Goal: Transaction & Acquisition: Purchase product/service

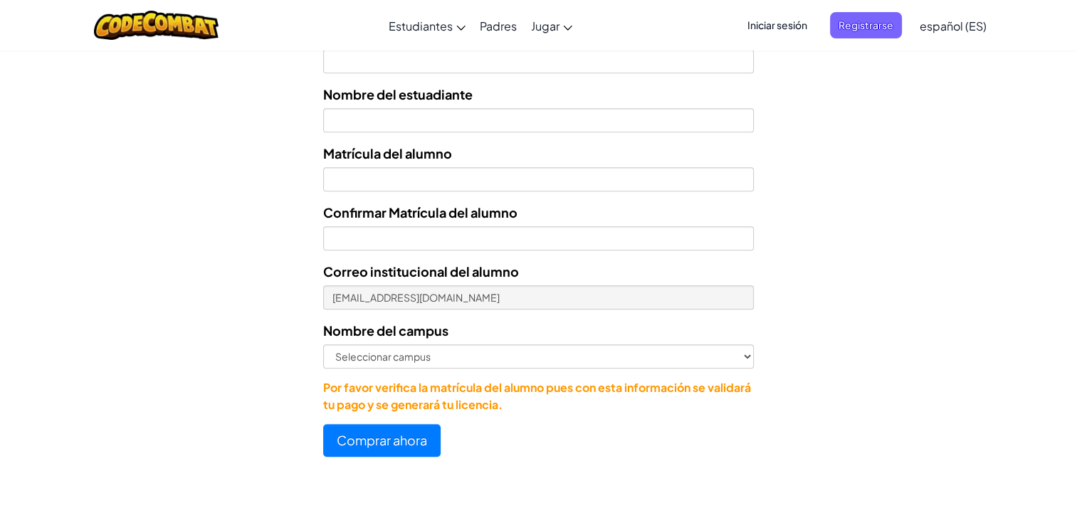
scroll to position [655, 0]
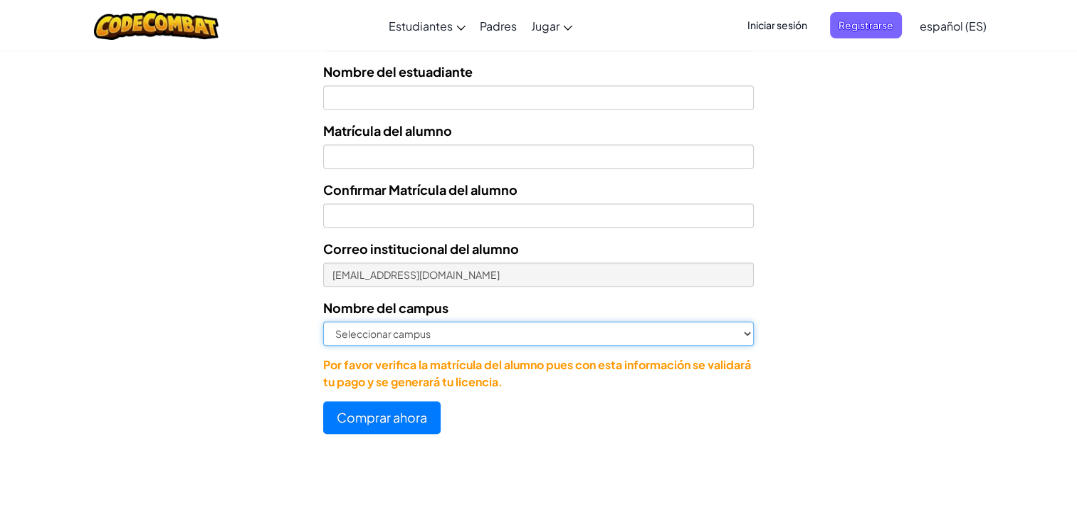
click at [451, 334] on select "Seleccionar campus [GEOGRAPHIC_DATA] Central [GEOGRAPHIC_DATA] [GEOGRAPHIC_DATA…" at bounding box center [538, 334] width 431 height 24
click at [452, 329] on select "Seleccionar campus [GEOGRAPHIC_DATA] Central [GEOGRAPHIC_DATA] [GEOGRAPHIC_DATA…" at bounding box center [538, 334] width 431 height 24
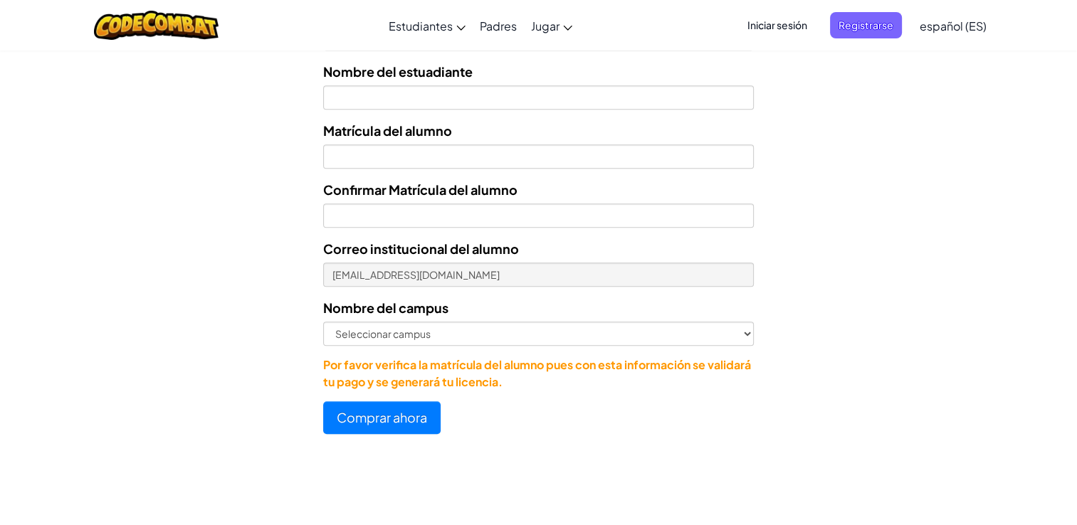
click at [562, 409] on div "Comprar ahora" at bounding box center [538, 417] width 431 height 33
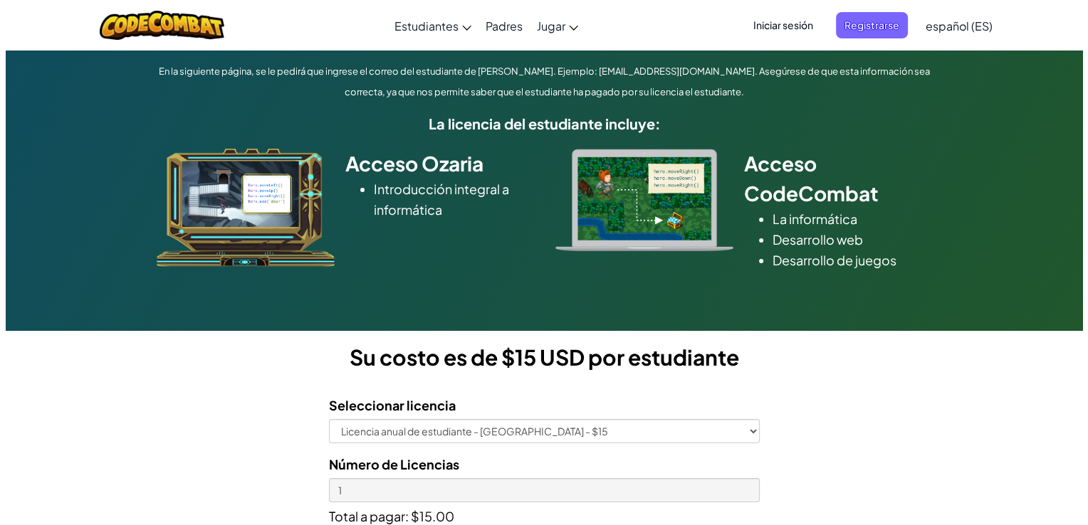
scroll to position [119, 0]
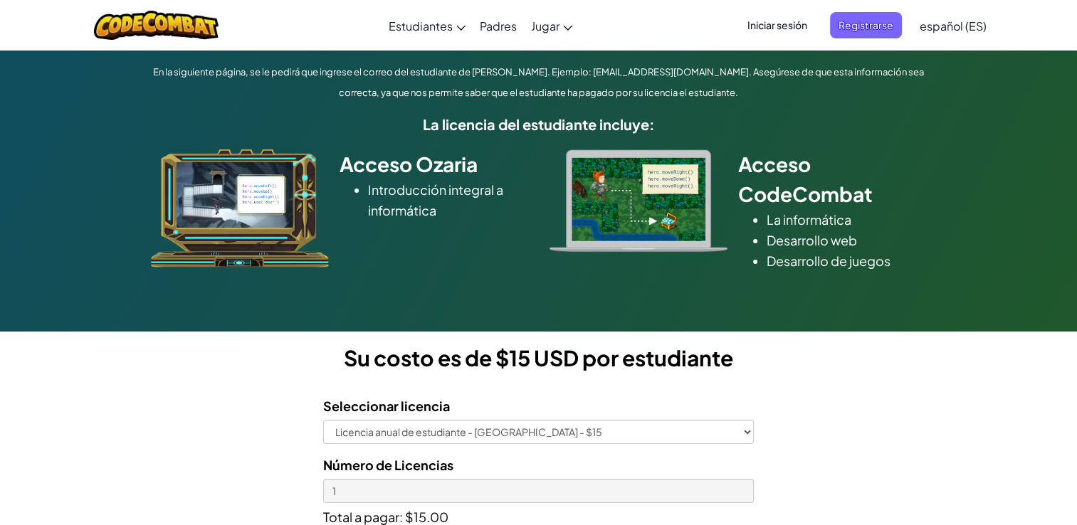
click at [786, 24] on span "Iniciar sesión" at bounding box center [777, 25] width 77 height 26
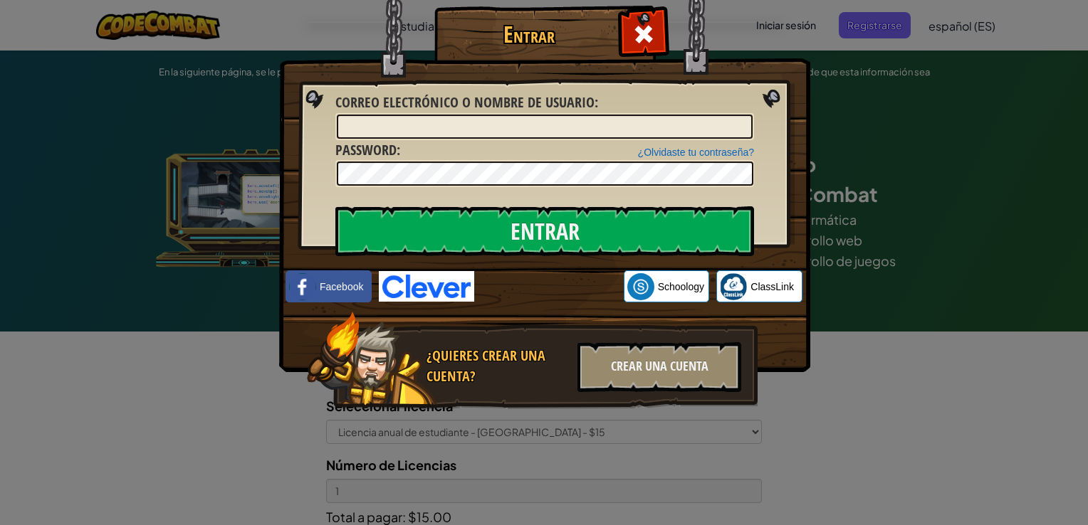
click at [463, 107] on span "Correo electrónico o nombre de usuario" at bounding box center [464, 102] width 259 height 19
click at [463, 115] on input "Correo electrónico o nombre de usuario :" at bounding box center [545, 127] width 416 height 24
click at [461, 120] on input "Correo electrónico o nombre de usuario :" at bounding box center [545, 127] width 416 height 24
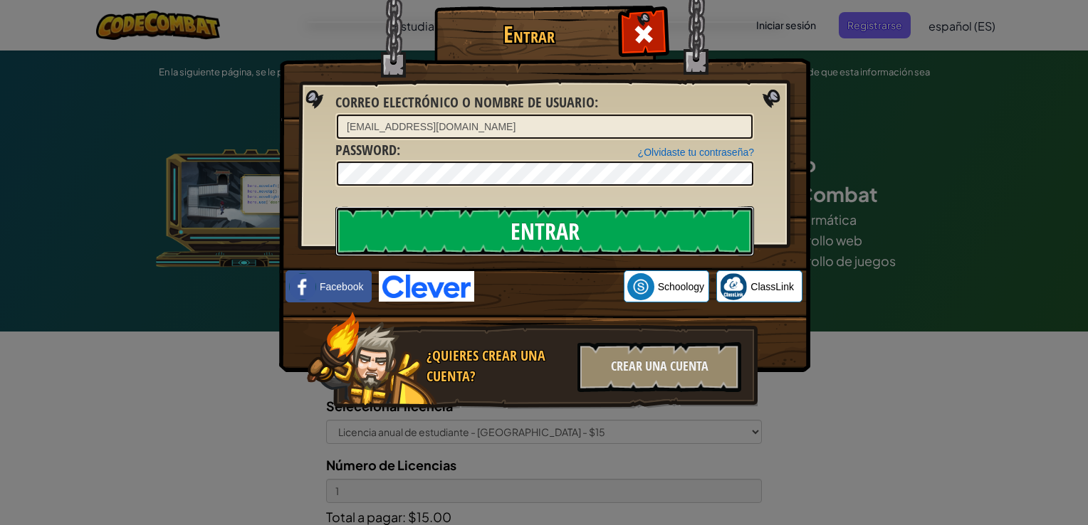
click at [685, 225] on input "Entrar" at bounding box center [544, 231] width 419 height 50
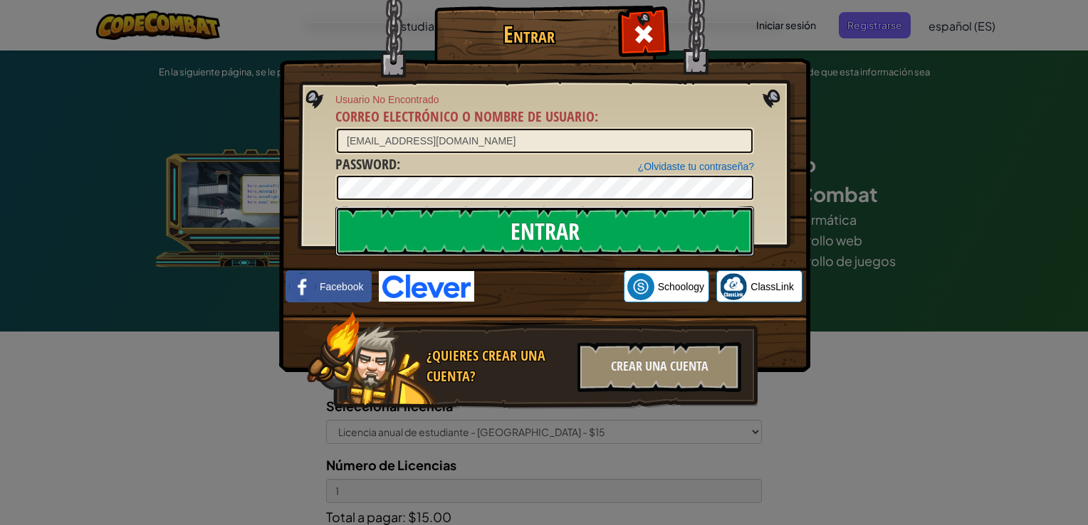
click at [694, 215] on input "Entrar" at bounding box center [544, 231] width 419 height 50
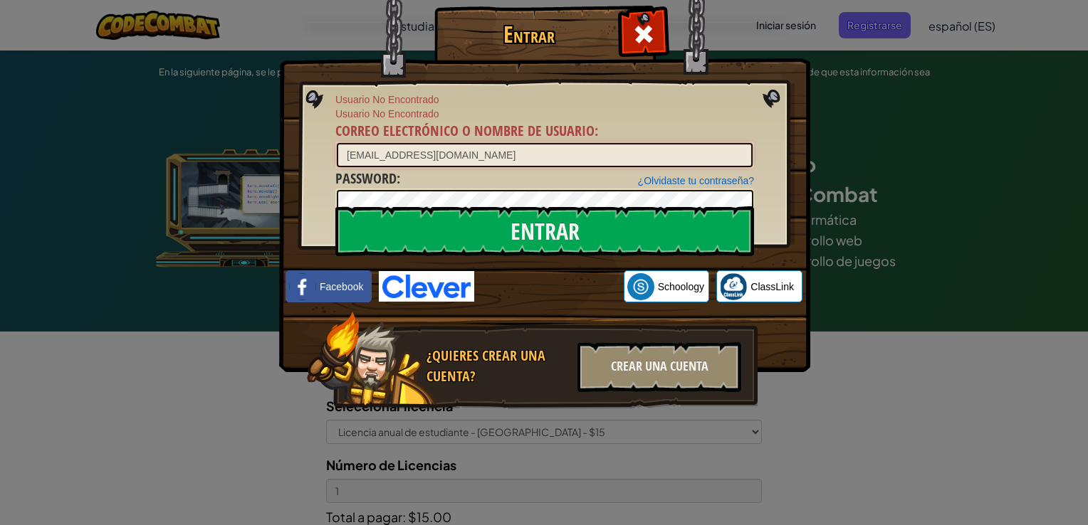
click at [596, 159] on input "[EMAIL_ADDRESS][DOMAIN_NAME]" at bounding box center [545, 155] width 416 height 24
click at [353, 158] on input "[EMAIL_ADDRESS][DOMAIN_NAME]" at bounding box center [545, 155] width 416 height 24
click at [495, 155] on input "[EMAIL_ADDRESS][DOMAIN_NAME]" at bounding box center [545, 155] width 416 height 24
type input "a"
type input "0"
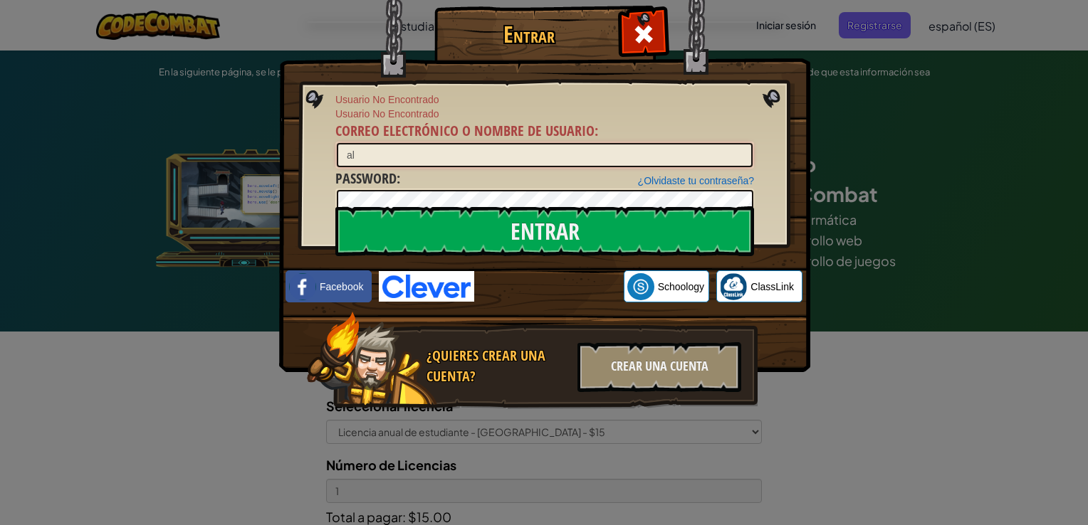
click at [361, 155] on input "al" at bounding box center [545, 155] width 416 height 24
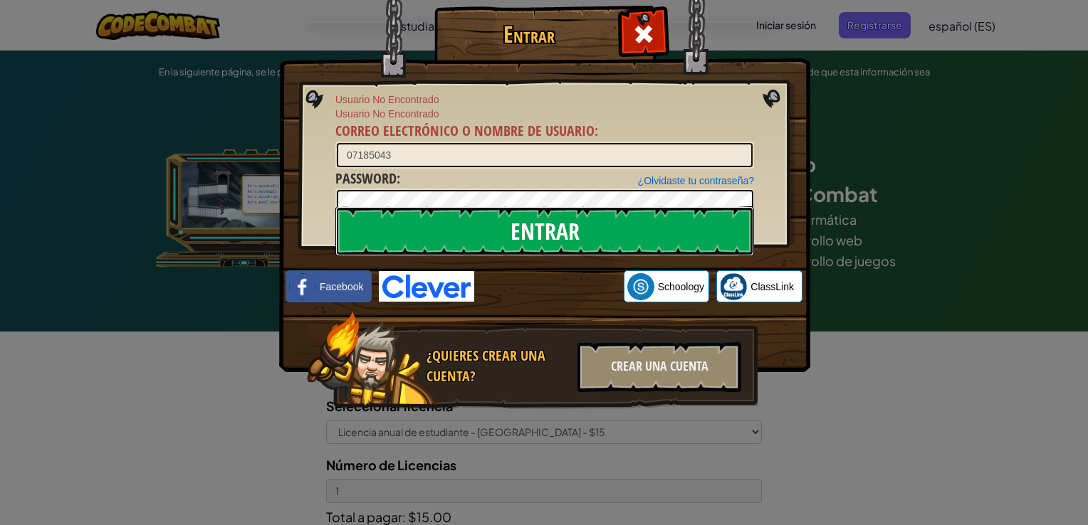
click at [470, 244] on input "Entrar" at bounding box center [544, 231] width 419 height 50
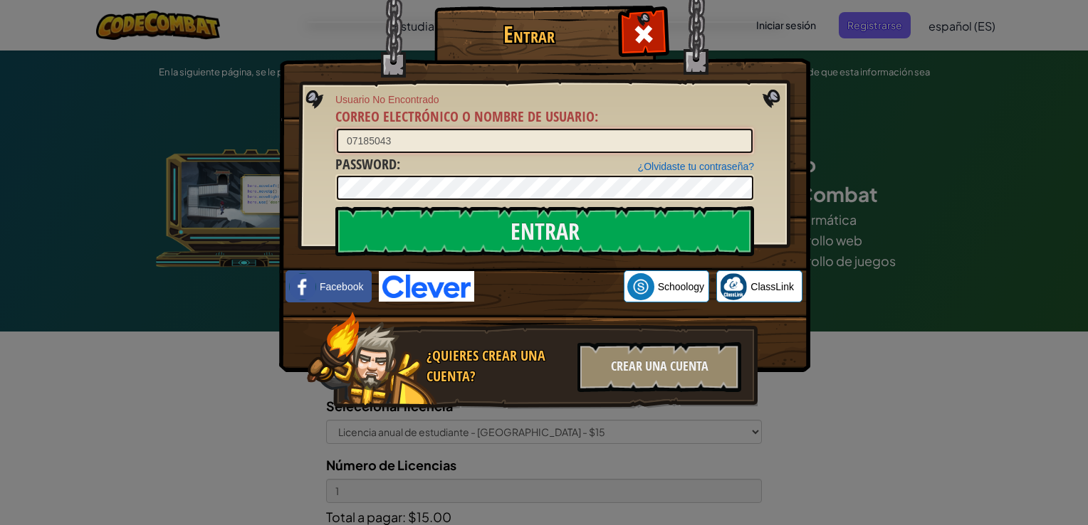
click at [443, 132] on input "07185043" at bounding box center [545, 141] width 416 height 24
click at [346, 141] on input "07185043" at bounding box center [545, 141] width 416 height 24
type input "al07185043"
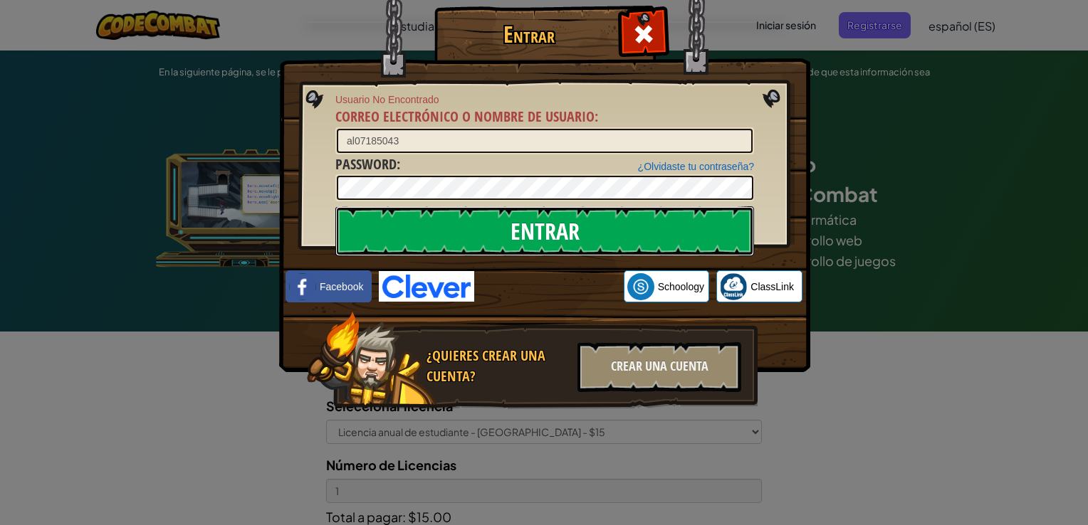
click at [404, 228] on input "Entrar" at bounding box center [544, 231] width 419 height 50
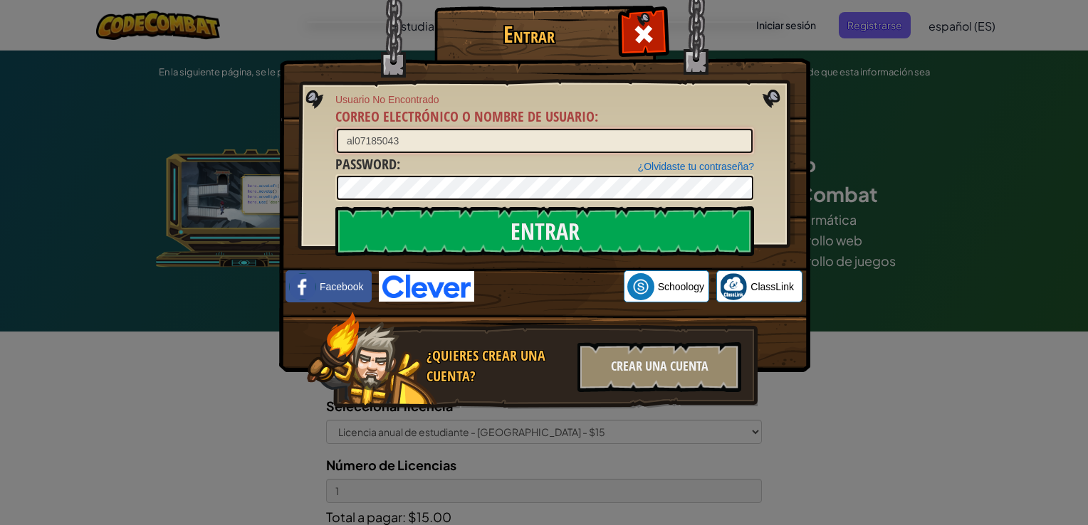
click at [353, 140] on input "al07185043" at bounding box center [545, 141] width 416 height 24
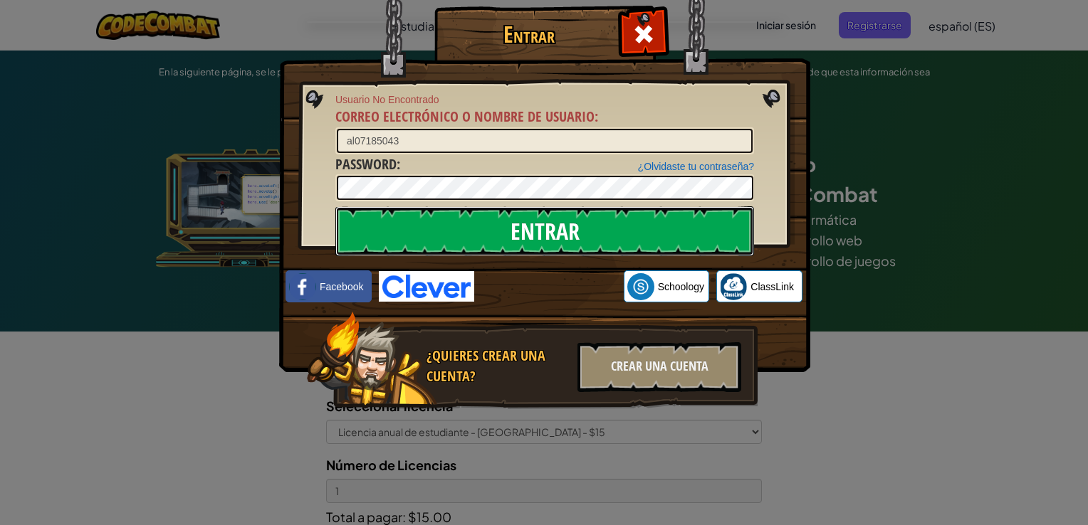
click at [412, 222] on input "Entrar" at bounding box center [544, 231] width 419 height 50
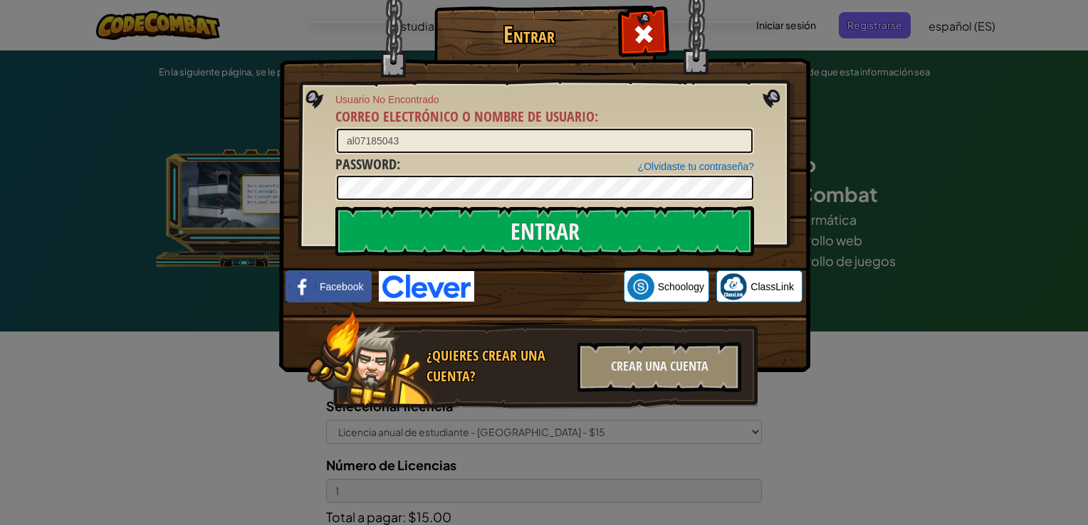
click at [862, 78] on div "Entrar Usuario No Encontrado Correo electrónico o nombre de usuario : al0718504…" at bounding box center [544, 262] width 1088 height 525
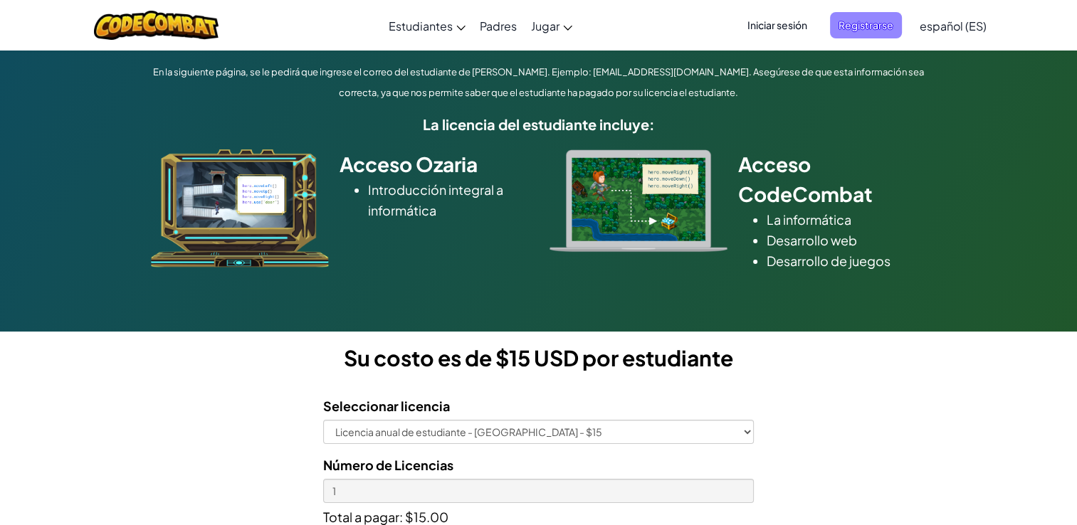
click at [892, 28] on span "Registrarse" at bounding box center [866, 25] width 72 height 26
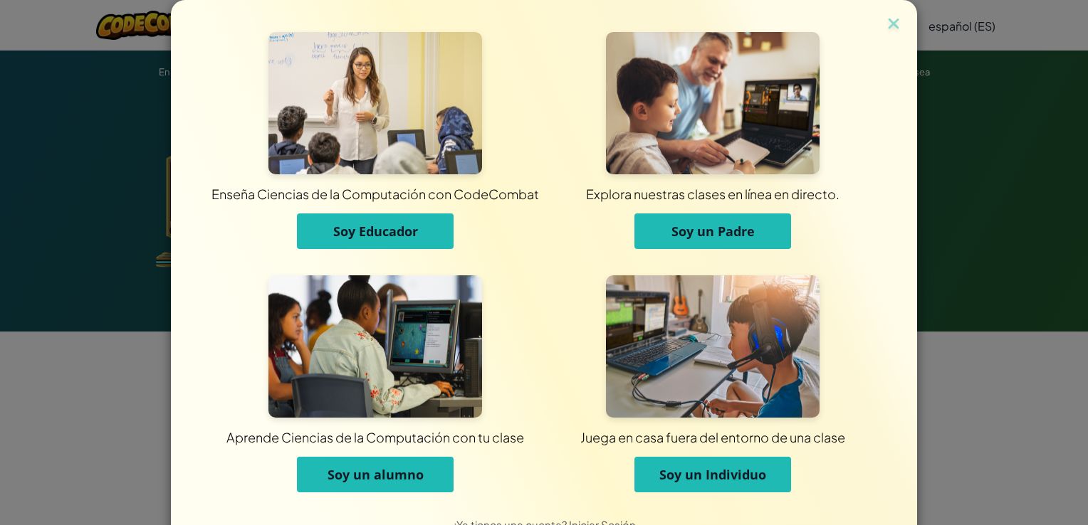
click at [422, 467] on button "Soy un alumno" at bounding box center [375, 475] width 157 height 36
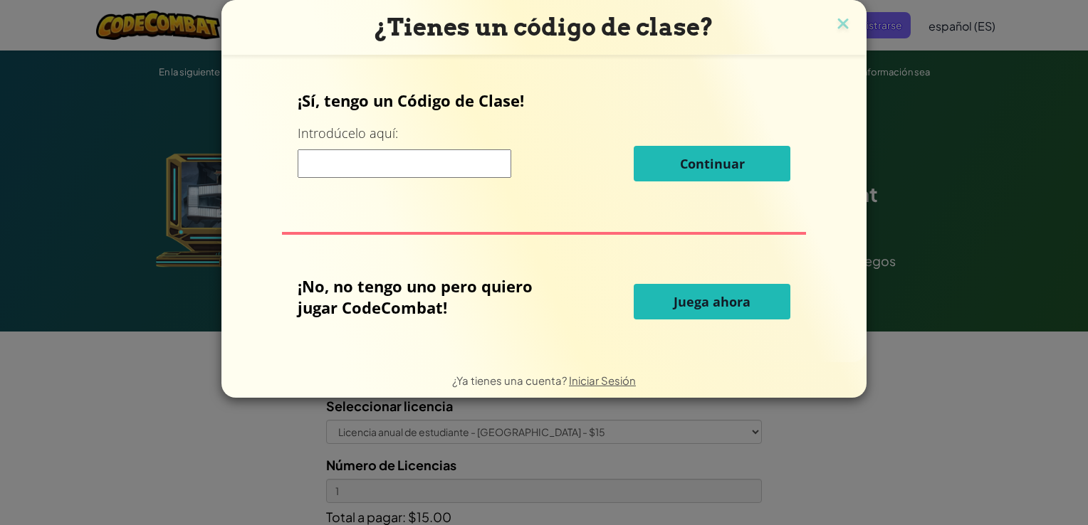
click at [690, 291] on button "Juega ahora" at bounding box center [711, 302] width 157 height 36
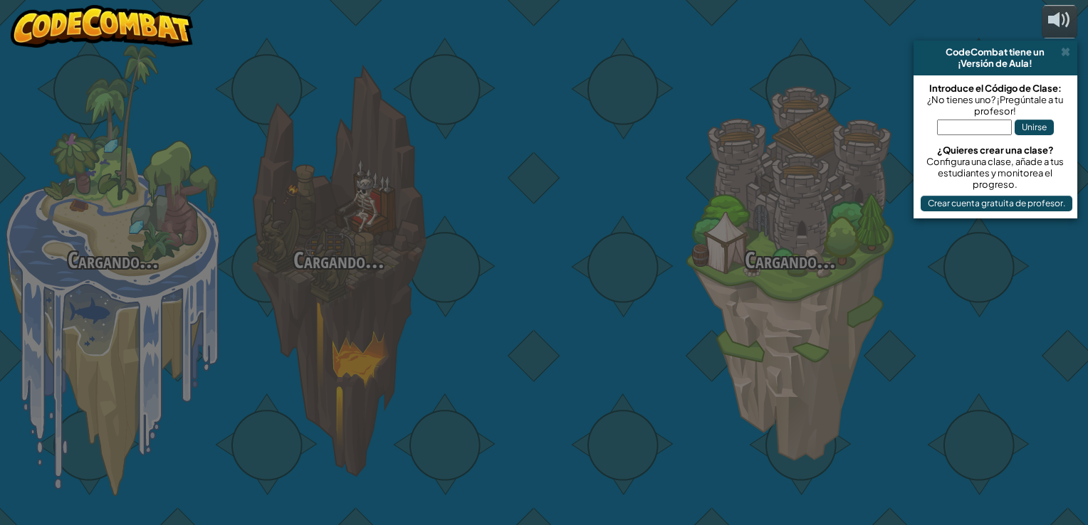
select select "es-ES"
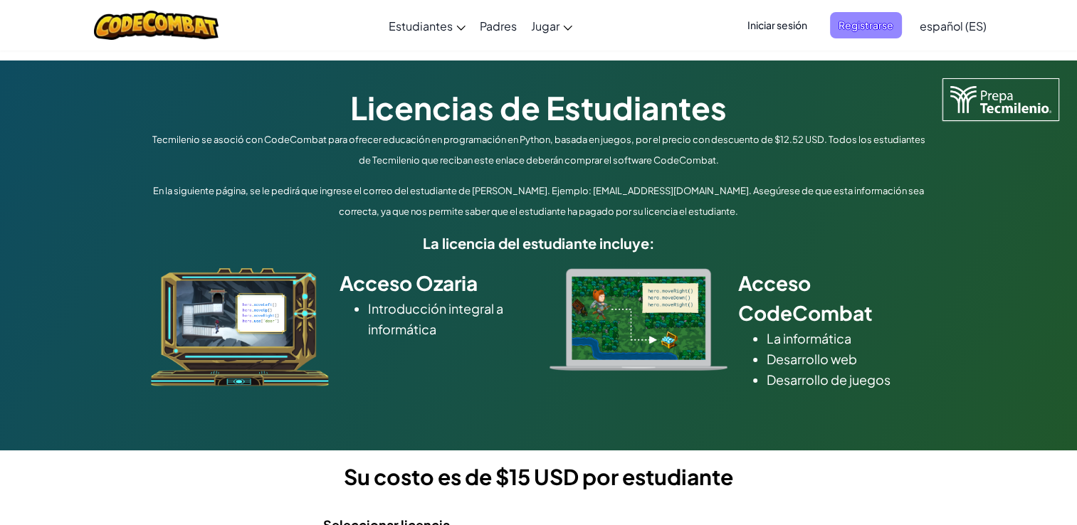
click at [885, 33] on span "Registrarse" at bounding box center [866, 25] width 72 height 26
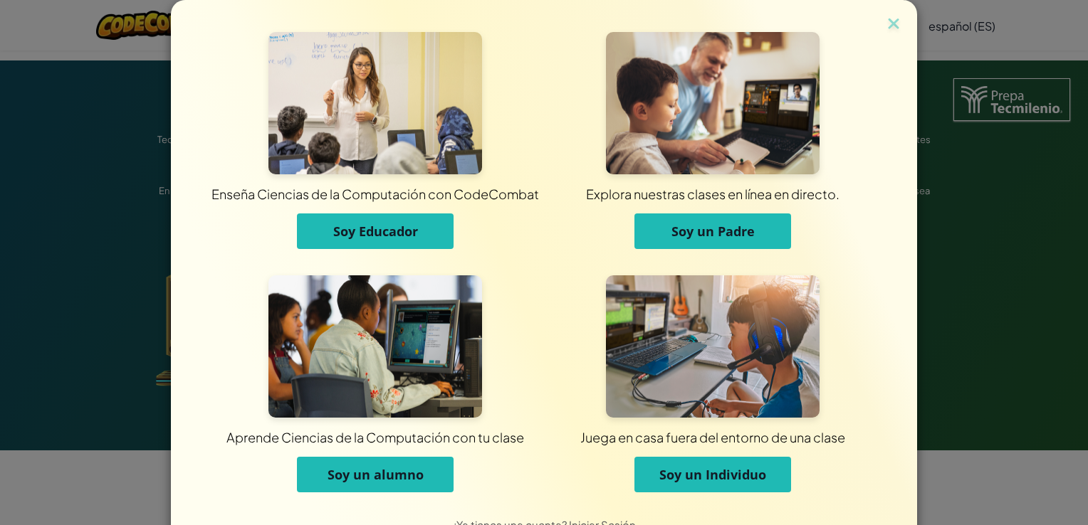
click at [404, 461] on button "Soy un alumno" at bounding box center [375, 475] width 157 height 36
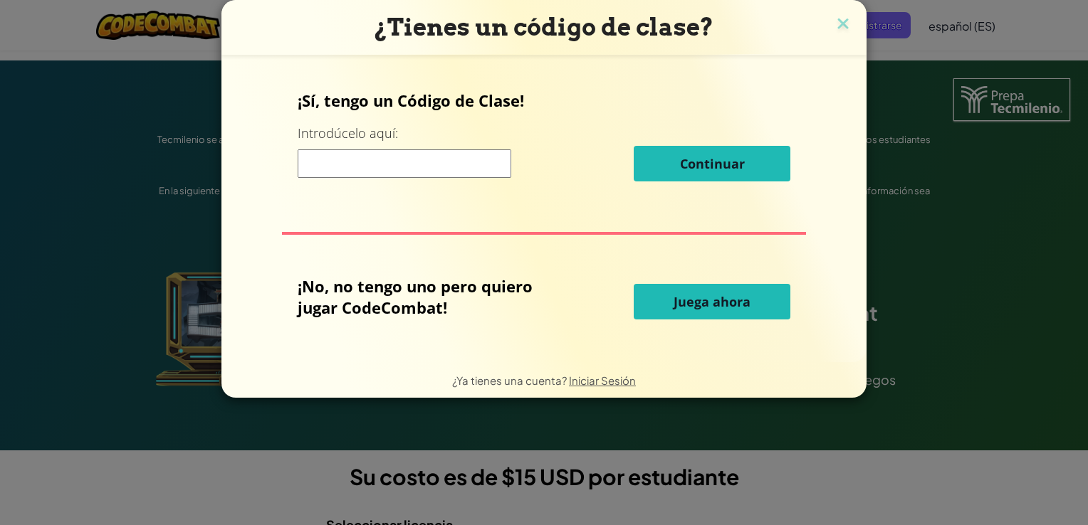
click at [478, 167] on input at bounding box center [405, 163] width 214 height 28
click at [848, 21] on img at bounding box center [842, 24] width 19 height 21
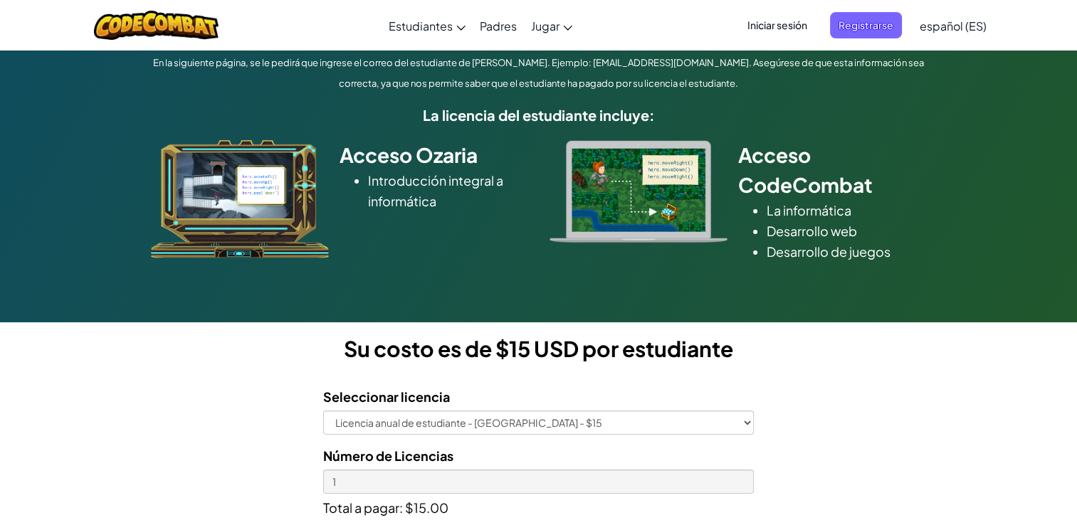
scroll to position [162, 0]
